Goal: Information Seeking & Learning: Stay updated

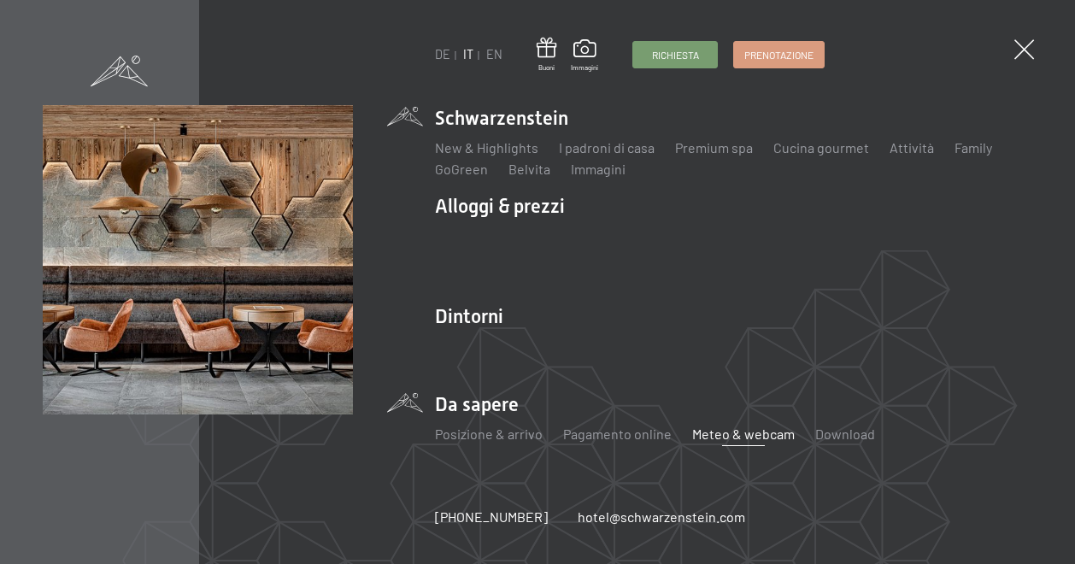
click at [755, 440] on link "Meteo & webcam" at bounding box center [743, 434] width 103 height 16
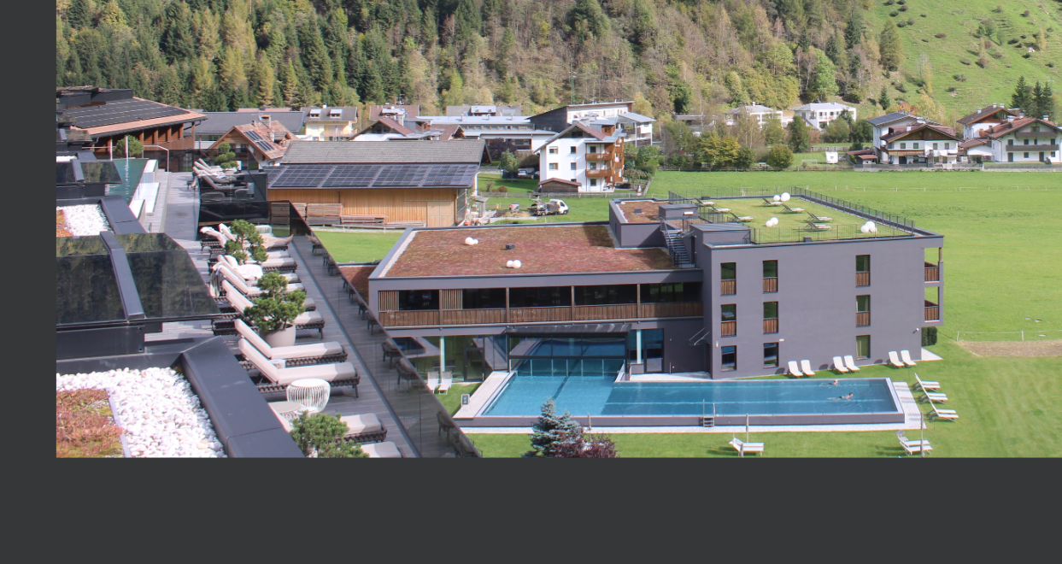
scroll to position [682, 0]
